Goal: Task Accomplishment & Management: Complete application form

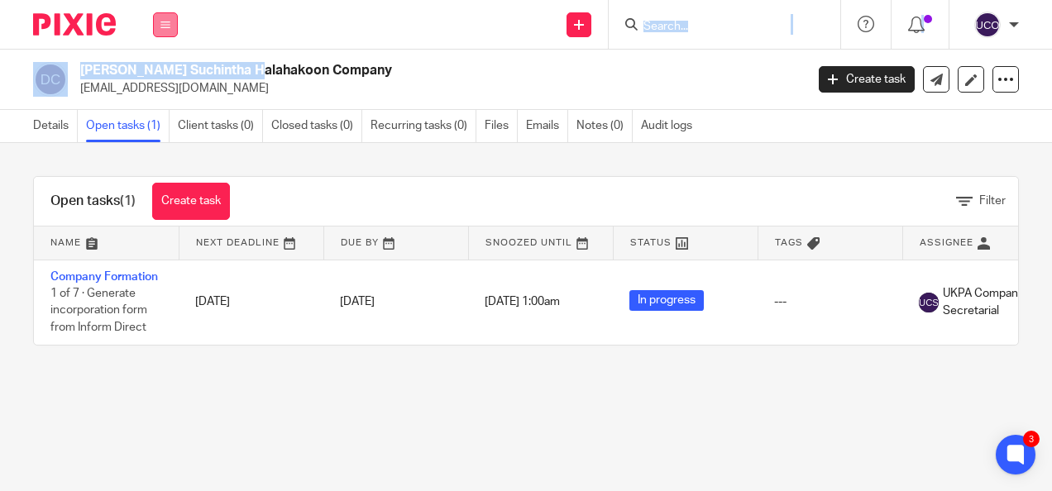
drag, startPoint x: 153, startPoint y: 71, endPoint x: 165, endPoint y: 21, distance: 52.0
click at [165, 21] on body "Work Email Clients Team Reports Settings Work Email Clients Team Reports Settin…" at bounding box center [526, 245] width 1052 height 491
click at [165, 21] on icon at bounding box center [165, 25] width 10 height 10
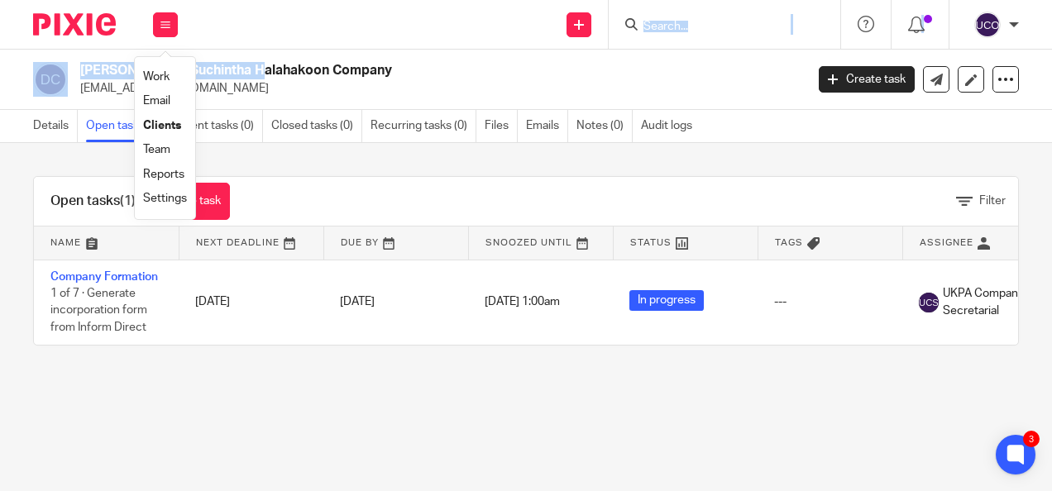
click at [167, 75] on link "Work" at bounding box center [156, 77] width 26 height 12
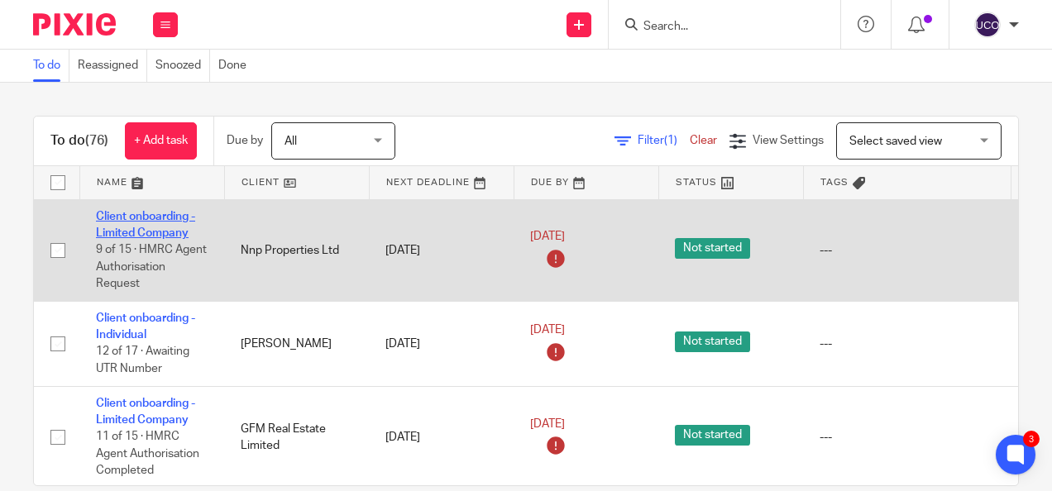
click at [127, 218] on link "Client onboarding - Limited Company" at bounding box center [145, 225] width 99 height 28
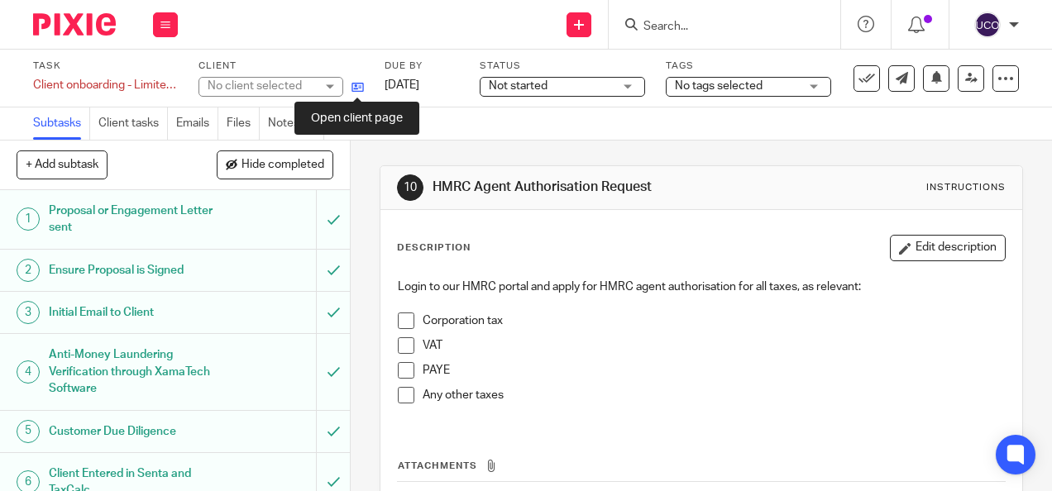
click at [361, 84] on icon at bounding box center [358, 87] width 12 height 12
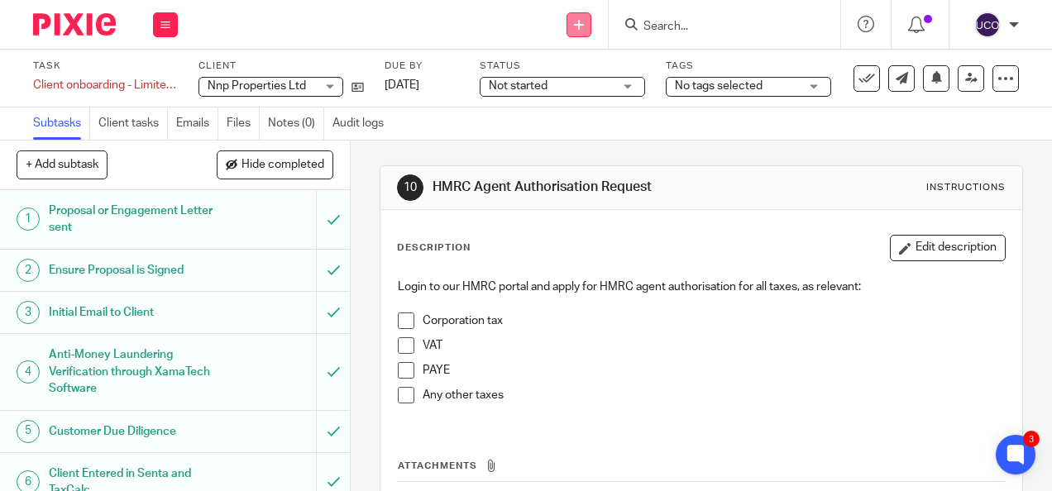
click at [584, 17] on link at bounding box center [579, 24] width 25 height 25
click at [564, 119] on link "Add client" at bounding box center [580, 126] width 102 height 24
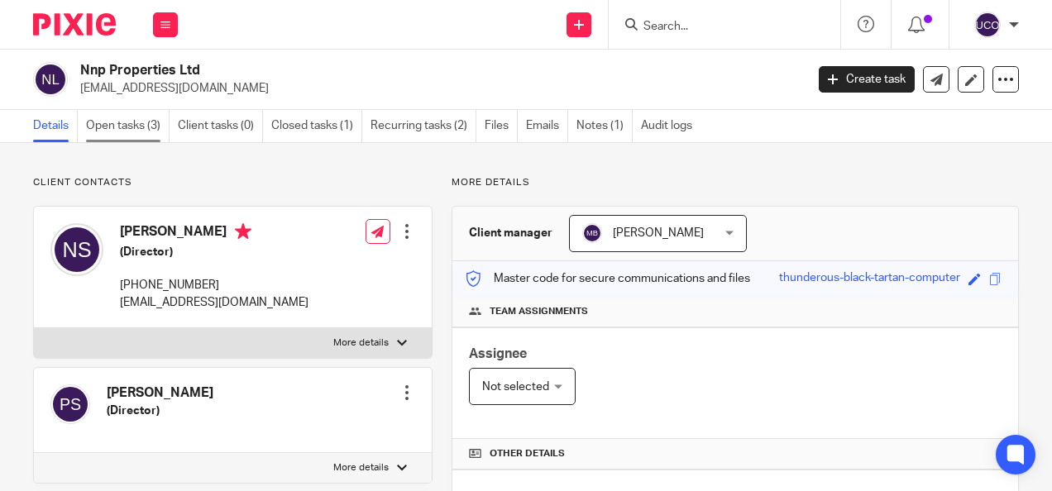
click at [126, 122] on link "Open tasks (3)" at bounding box center [128, 126] width 84 height 32
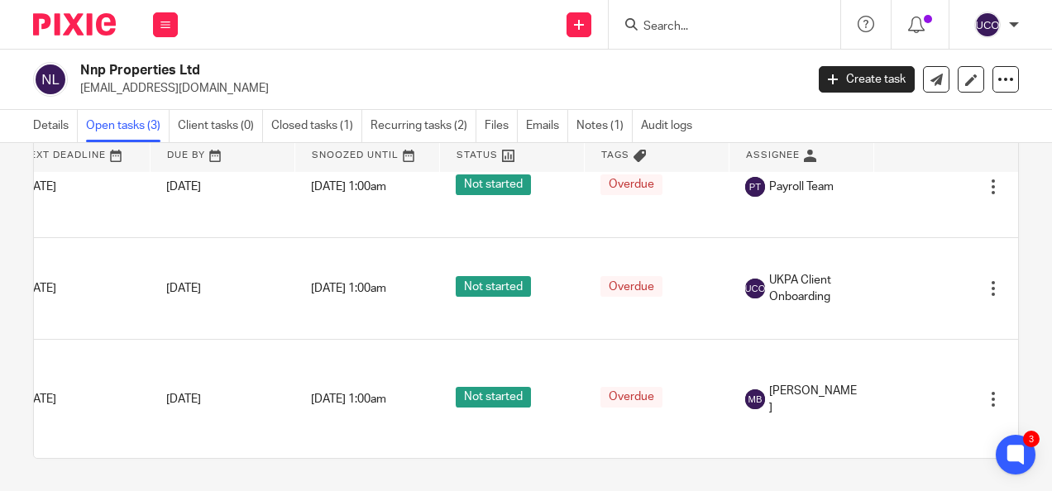
scroll to position [49, 211]
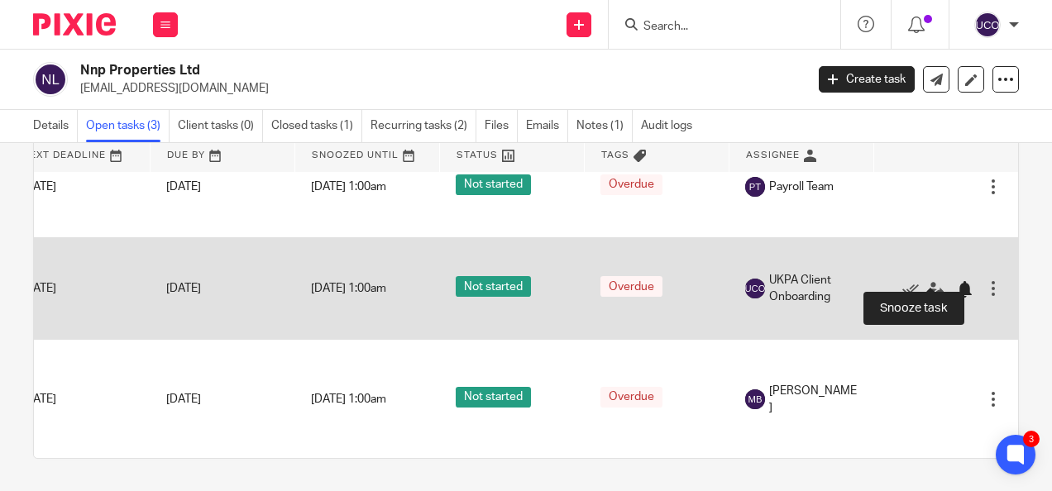
click at [956, 281] on div at bounding box center [964, 289] width 17 height 17
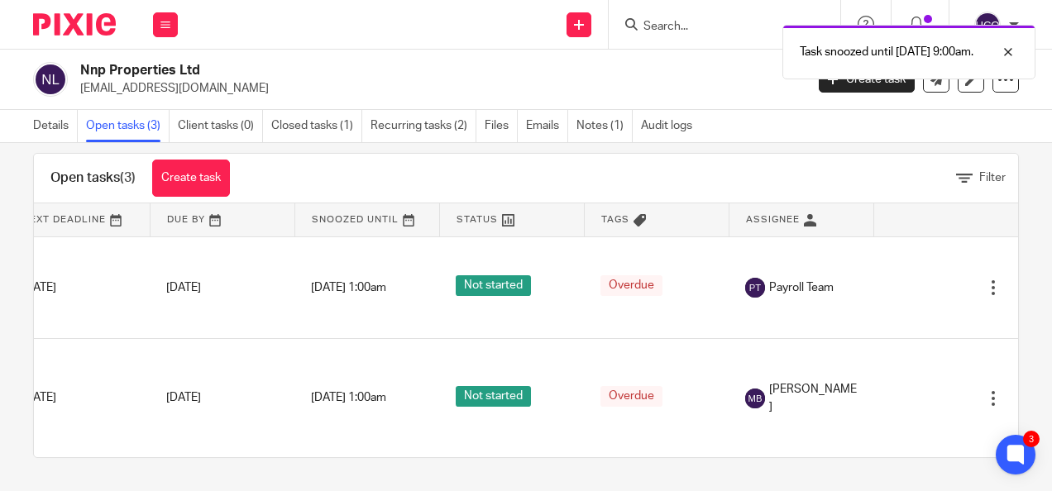
scroll to position [35, 0]
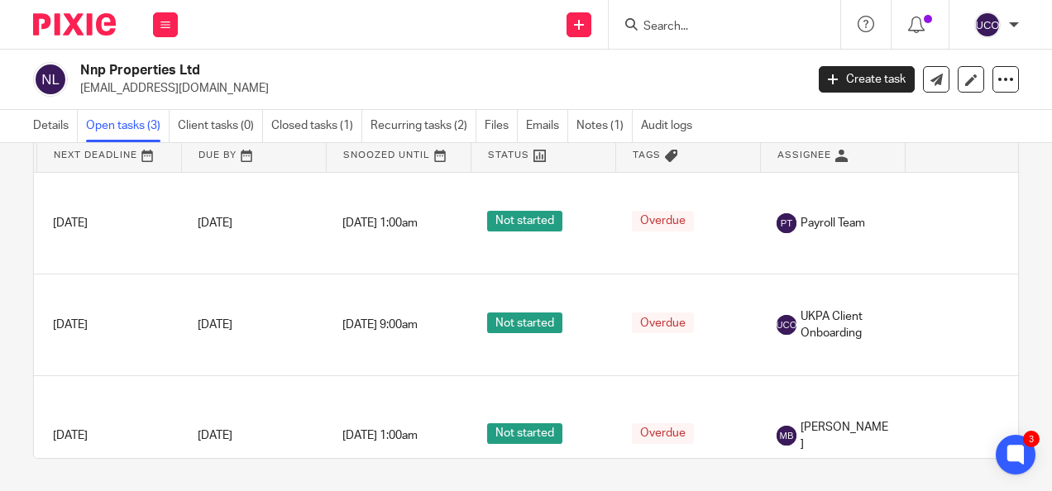
scroll to position [0, 165]
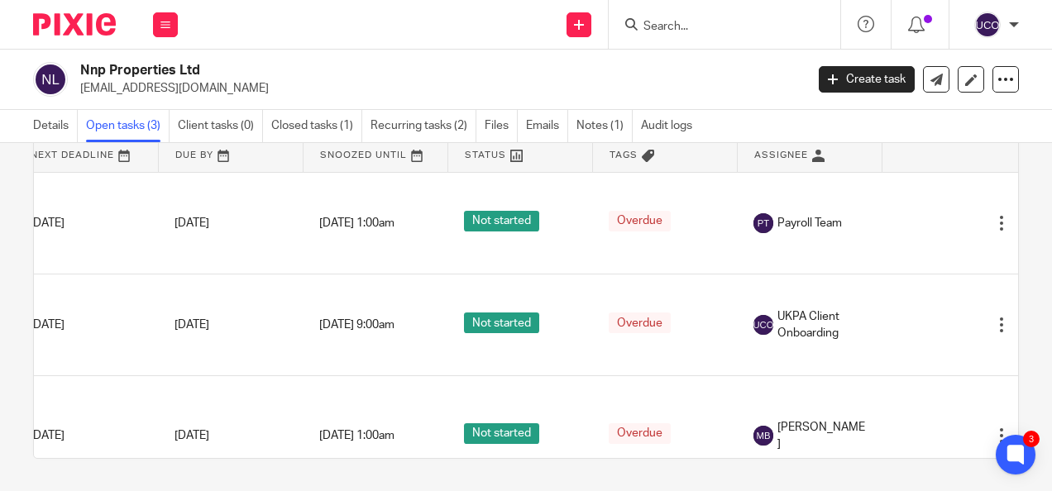
click at [984, 25] on img at bounding box center [987, 25] width 26 height 26
click at [928, 74] on li "My profile" at bounding box center [955, 67] width 109 height 24
click at [941, 89] on span "Email integration" at bounding box center [967, 90] width 86 height 12
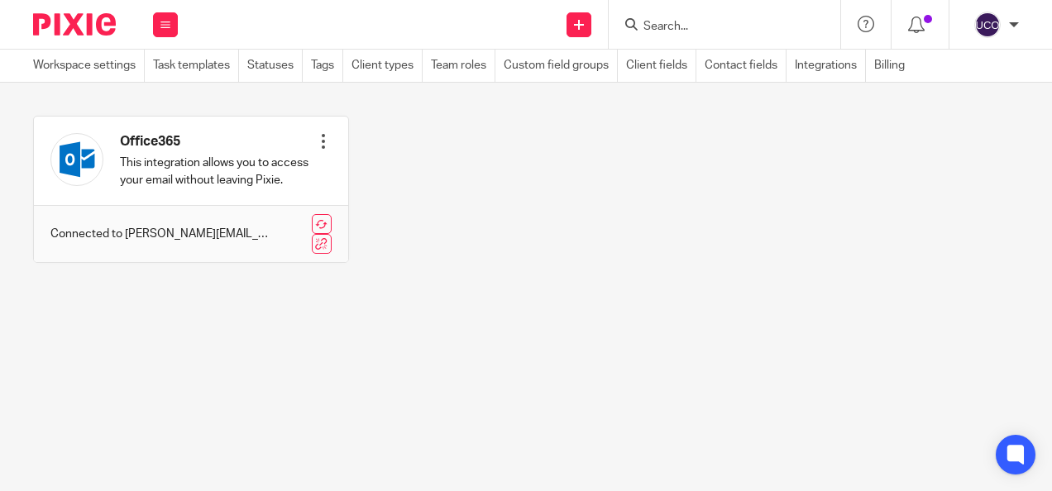
click at [983, 27] on img at bounding box center [987, 25] width 26 height 26
click at [940, 62] on span "My profile" at bounding box center [949, 66] width 51 height 12
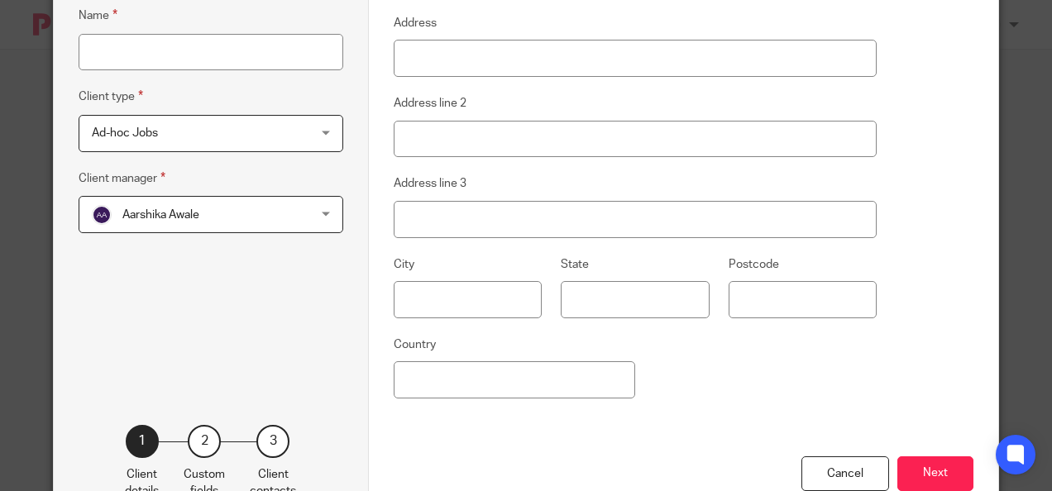
scroll to position [240, 0]
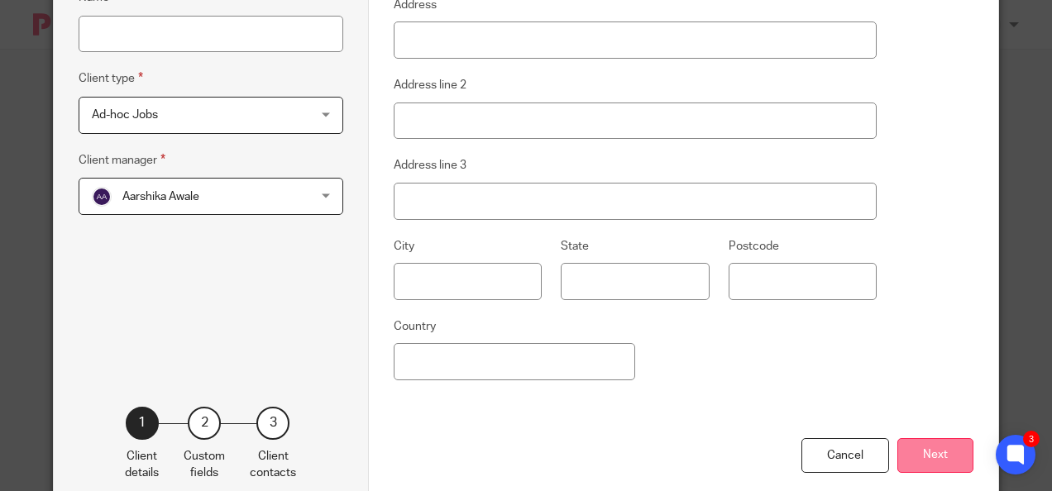
click at [943, 458] on button "Next" at bounding box center [936, 456] width 76 height 36
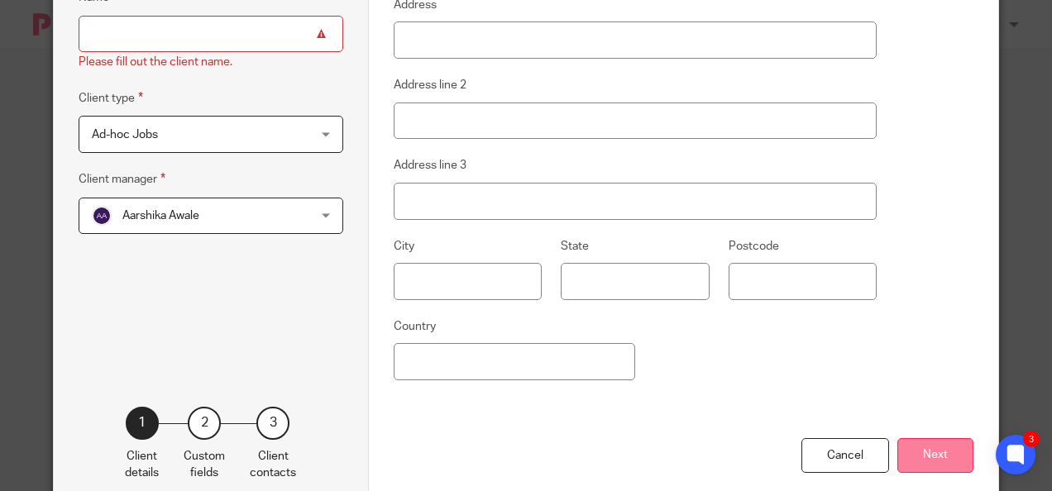
scroll to position [260, 0]
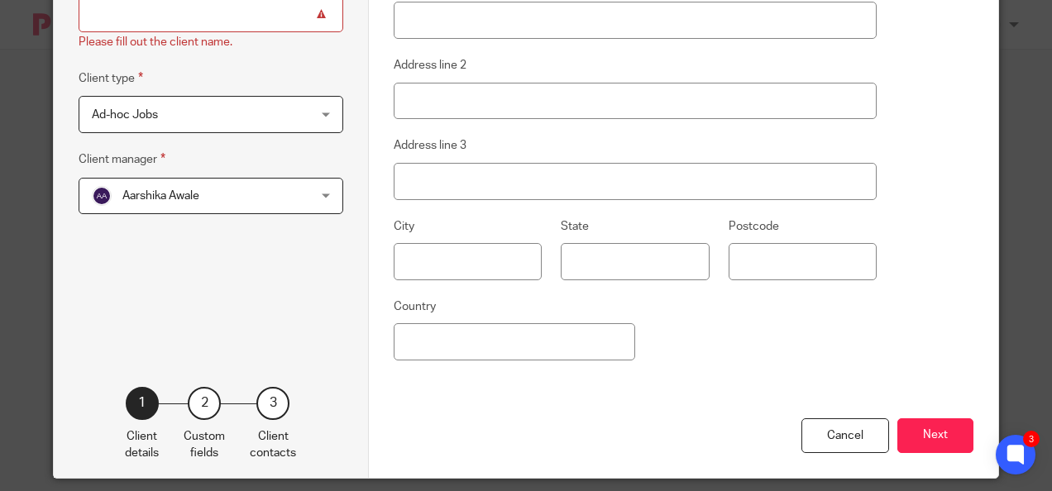
click at [272, 25] on input "Name" at bounding box center [211, 14] width 265 height 37
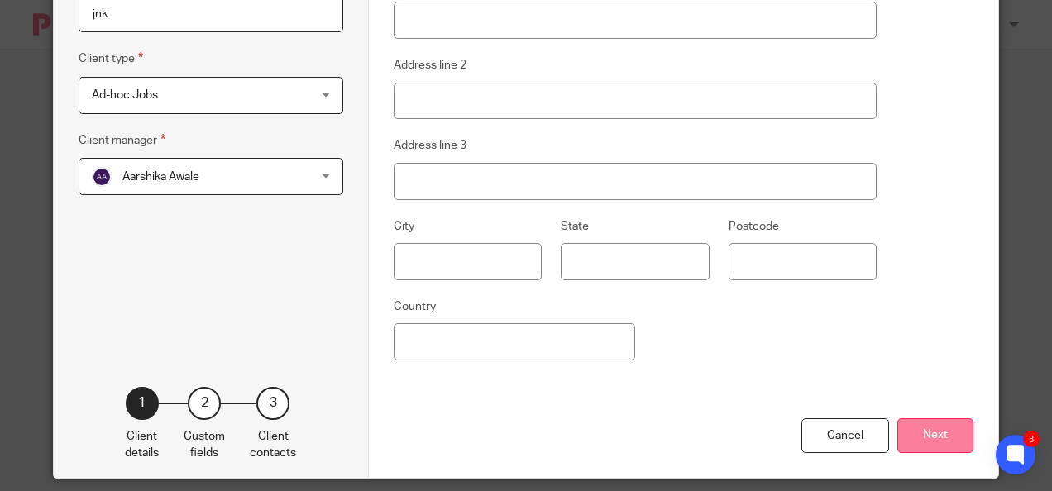
type input "jnk"
click at [925, 427] on button "Next" at bounding box center [936, 437] width 76 height 36
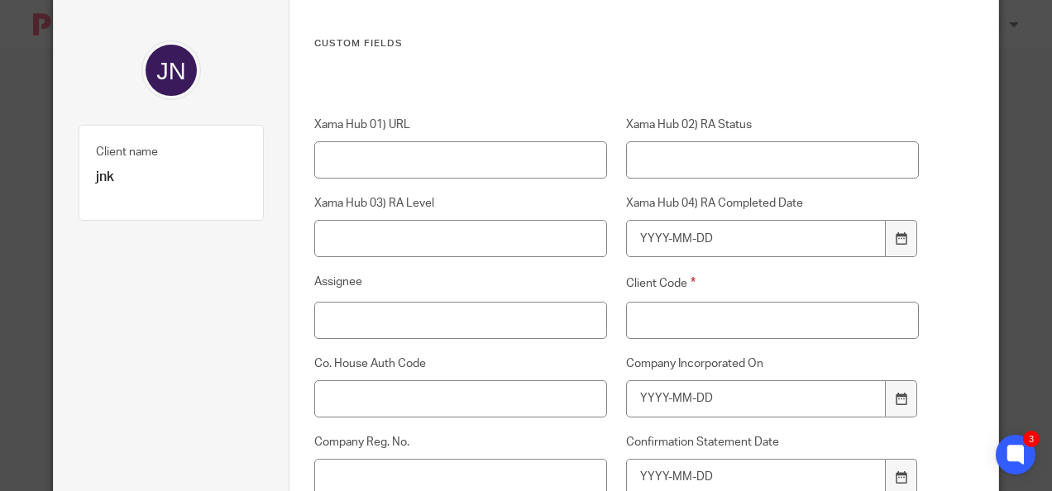
scroll to position [0, 0]
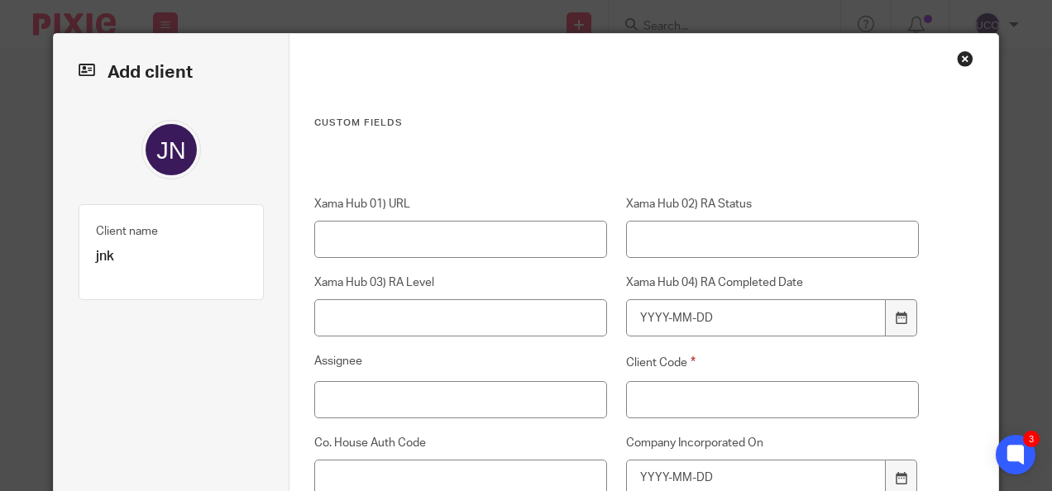
click at [961, 58] on div "Close this dialog window" at bounding box center [965, 58] width 17 height 17
